Goal: Task Accomplishment & Management: Manage account settings

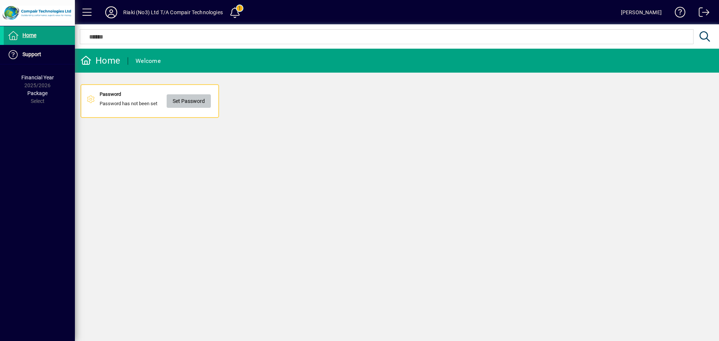
click at [186, 100] on span "Set Password" at bounding box center [189, 101] width 32 height 12
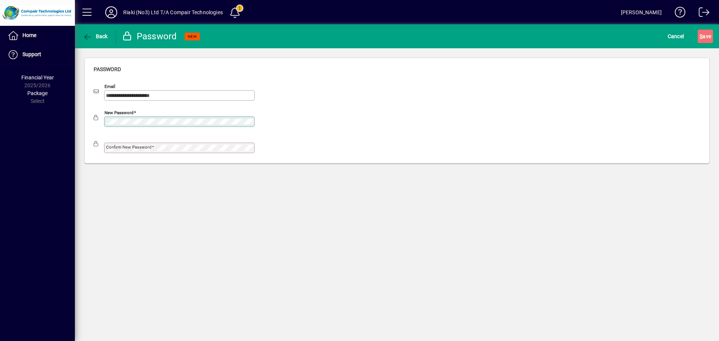
click at [133, 146] on mat-label "Confirm new password" at bounding box center [129, 146] width 46 height 5
click at [703, 36] on span "S ave" at bounding box center [705, 36] width 12 height 12
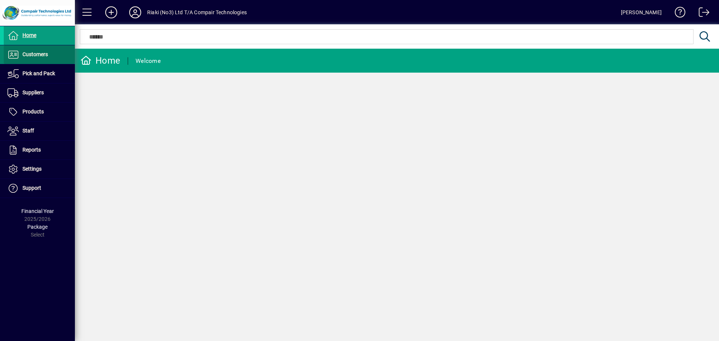
click at [41, 55] on span "Customers" at bounding box center [34, 54] width 25 height 6
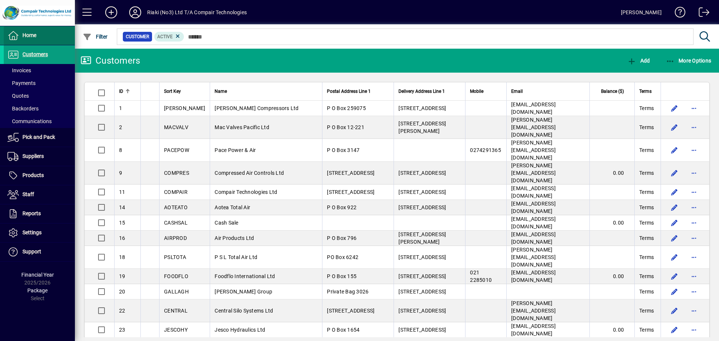
click at [29, 36] on span "Home" at bounding box center [29, 35] width 14 height 6
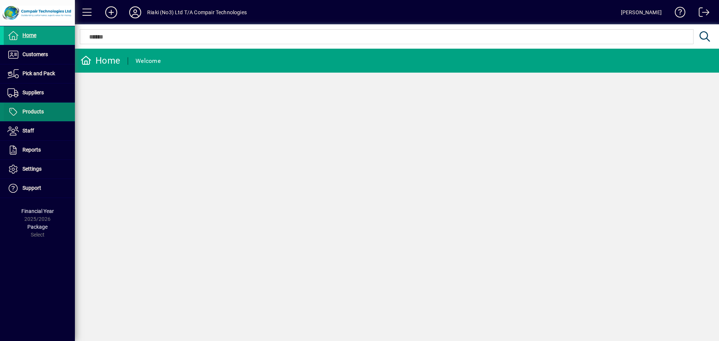
click at [38, 112] on span "Products" at bounding box center [32, 112] width 21 height 6
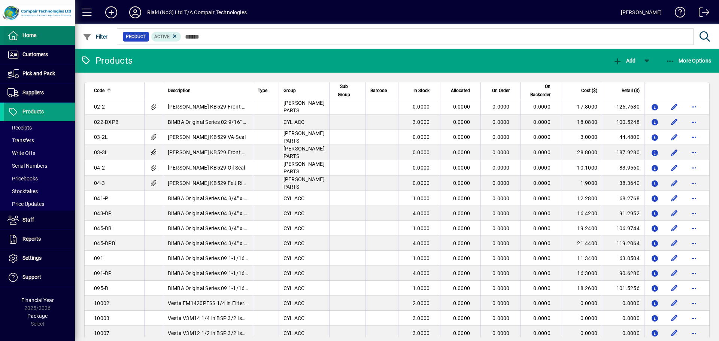
click at [28, 38] on span "Home" at bounding box center [29, 35] width 14 height 6
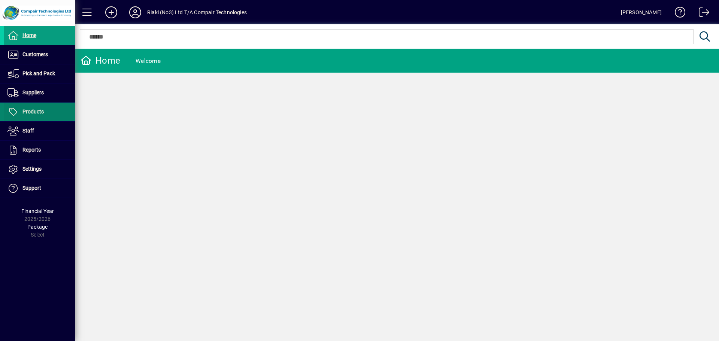
click at [34, 111] on span "Products" at bounding box center [32, 112] width 21 height 6
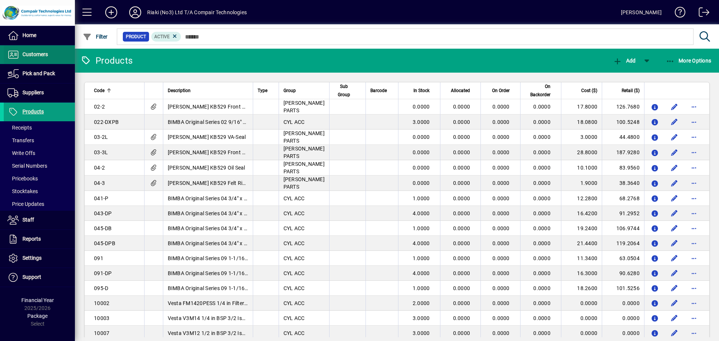
click at [33, 55] on span "Customers" at bounding box center [34, 54] width 25 height 6
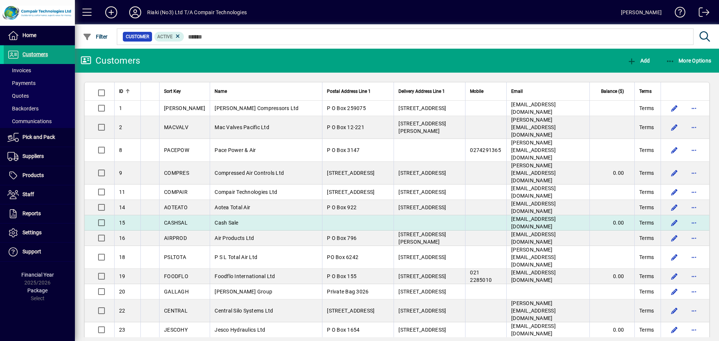
click at [216, 220] on span "Cash Sale" at bounding box center [226, 223] width 24 height 6
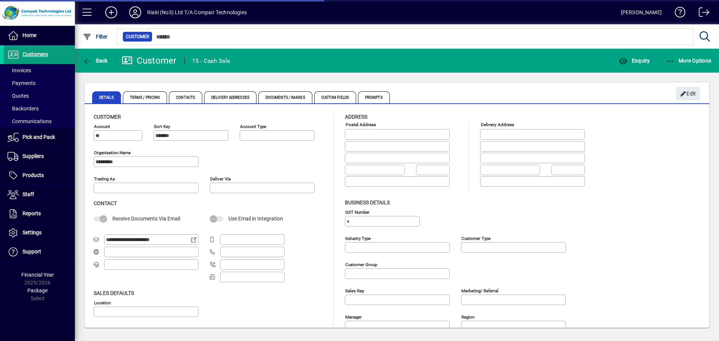
type input "**********"
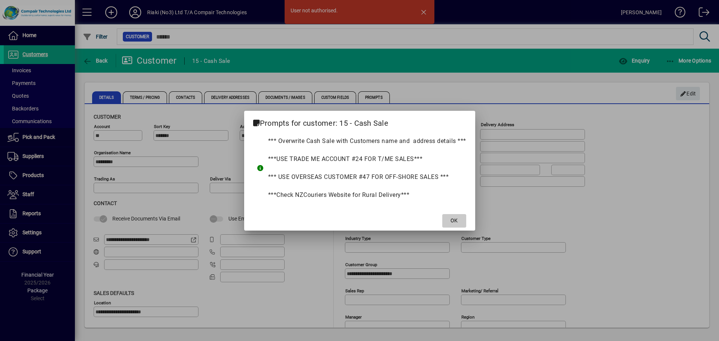
click at [455, 219] on span "OK" at bounding box center [453, 221] width 7 height 8
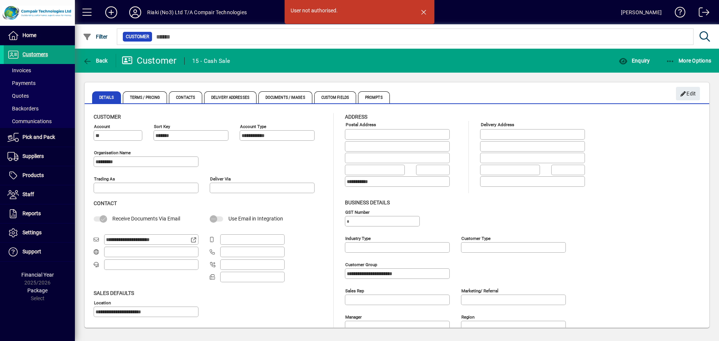
click at [273, 64] on mat-toolbar-row "Back Customer 15 - Cash Sale Enquiry More Options" at bounding box center [397, 61] width 644 height 24
click at [423, 10] on span "button" at bounding box center [423, 12] width 18 height 18
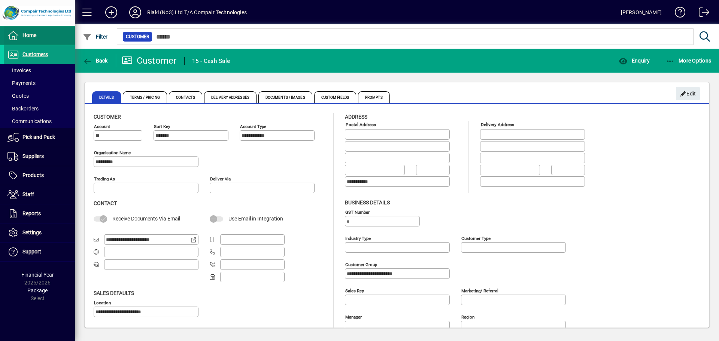
click at [34, 35] on span "Home" at bounding box center [29, 35] width 14 height 6
